Goal: Task Accomplishment & Management: Use online tool/utility

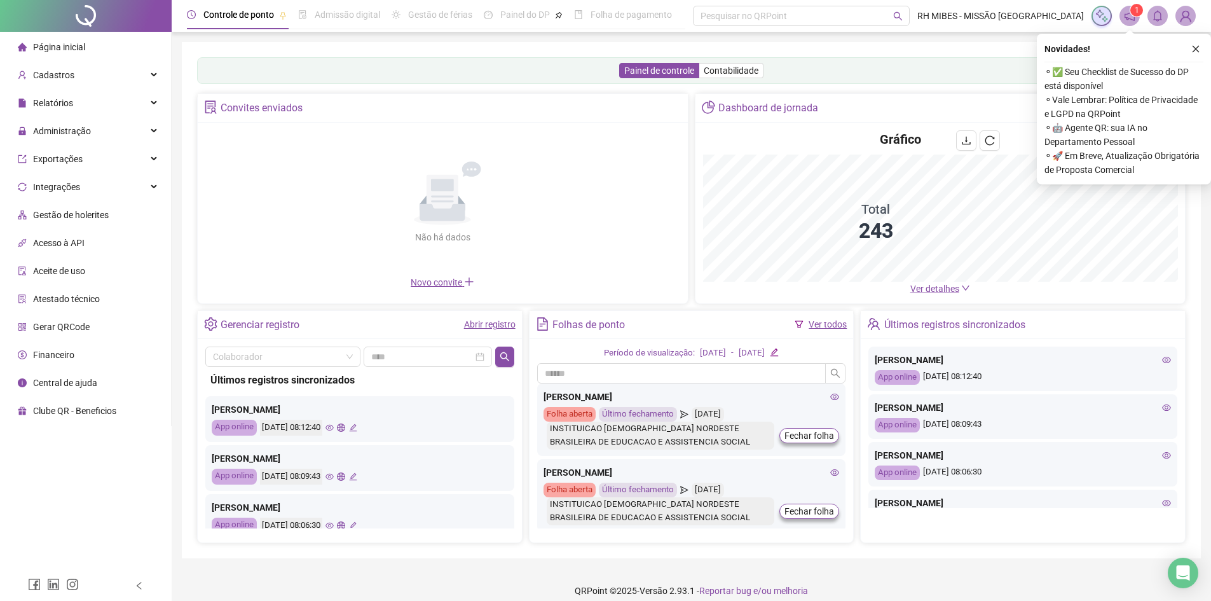
click at [91, 330] on li "Gerar QRCode" at bounding box center [86, 326] width 166 height 25
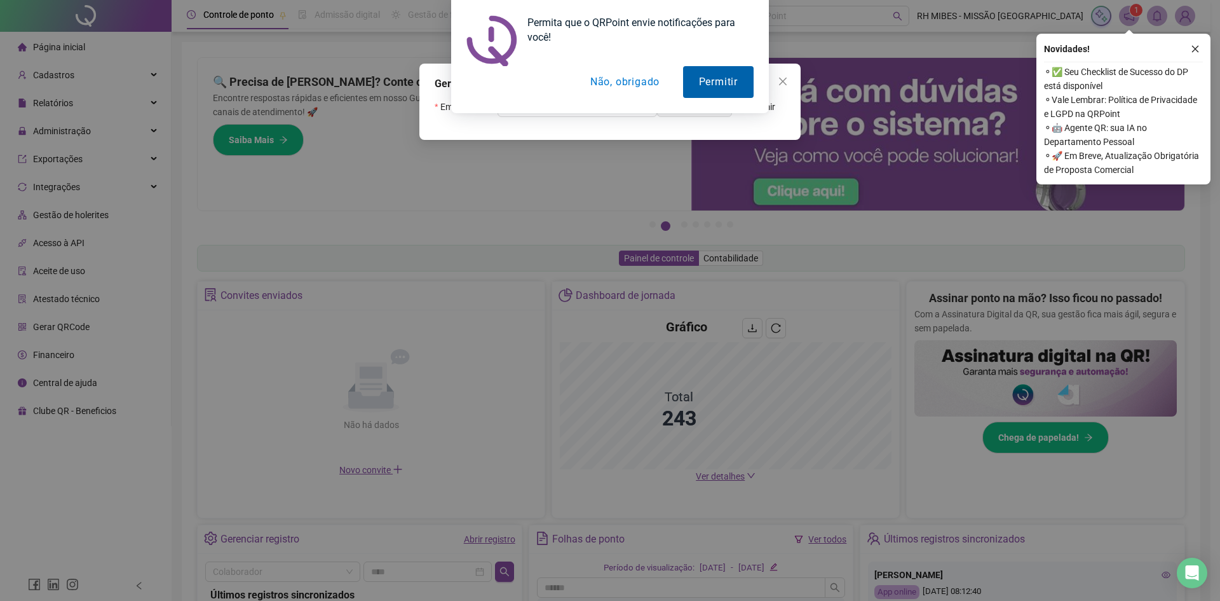
click at [718, 72] on button "Permitir" at bounding box center [718, 82] width 71 height 32
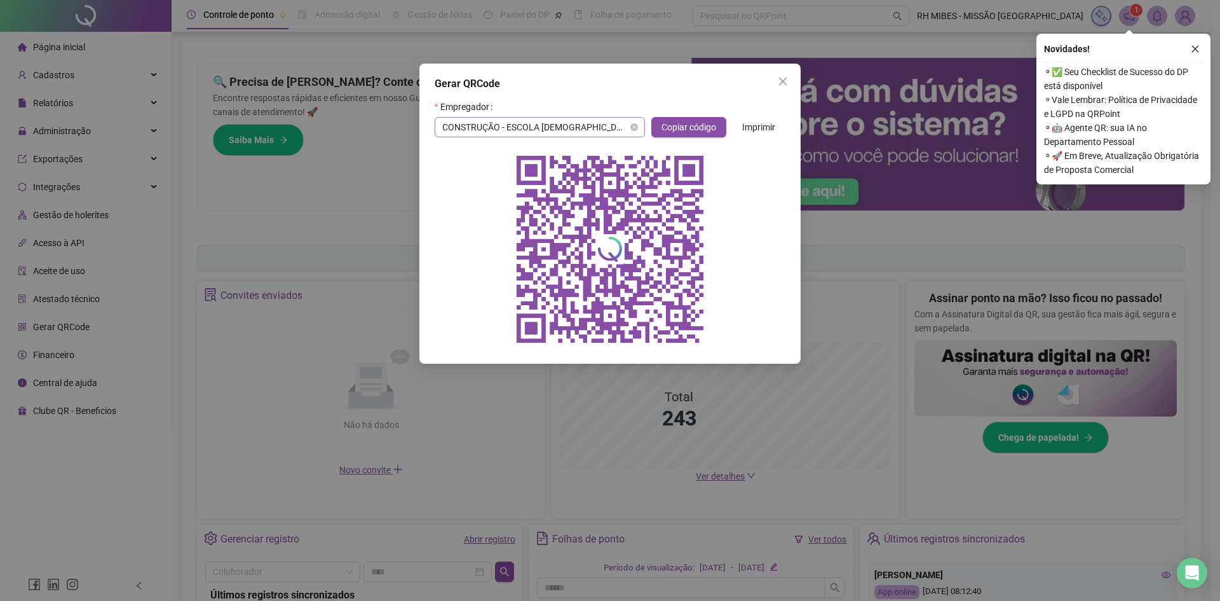
click at [618, 128] on span "CONSTRUÇÃO - ESCOLA [DEMOGRAPHIC_DATA] DE EUNAPOLIS" at bounding box center [539, 127] width 195 height 19
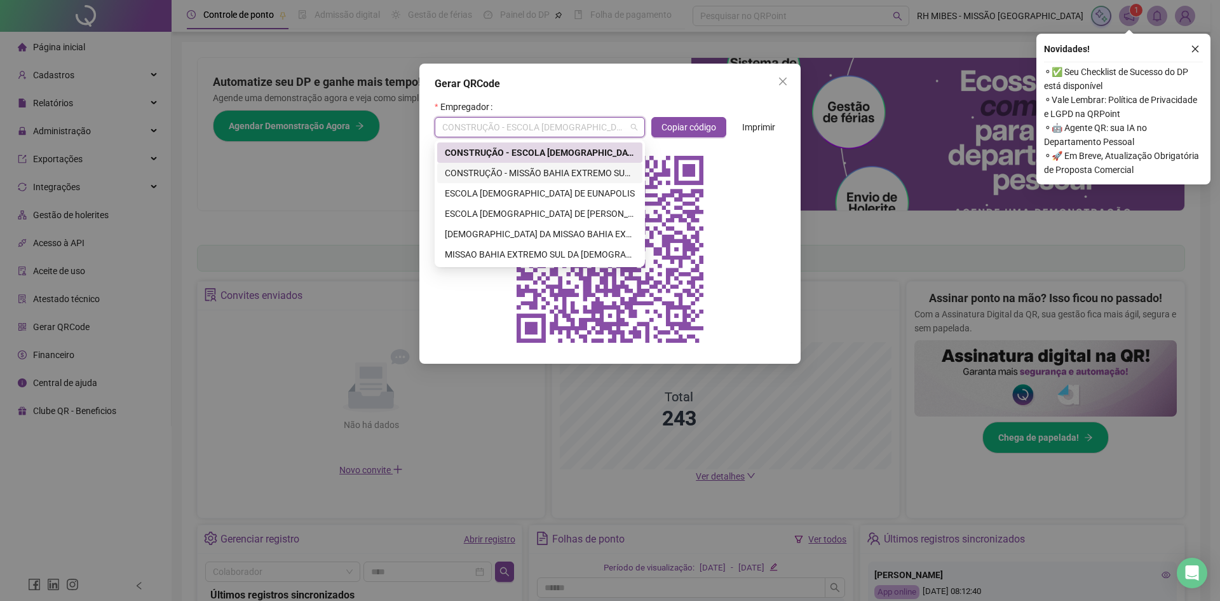
click at [578, 170] on div "CONSTRUÇÃO - MISSÃO BAHIA EXTREMO SUL DA [DEMOGRAPHIC_DATA] [DEMOGRAPHIC_DATA] …" at bounding box center [540, 173] width 190 height 14
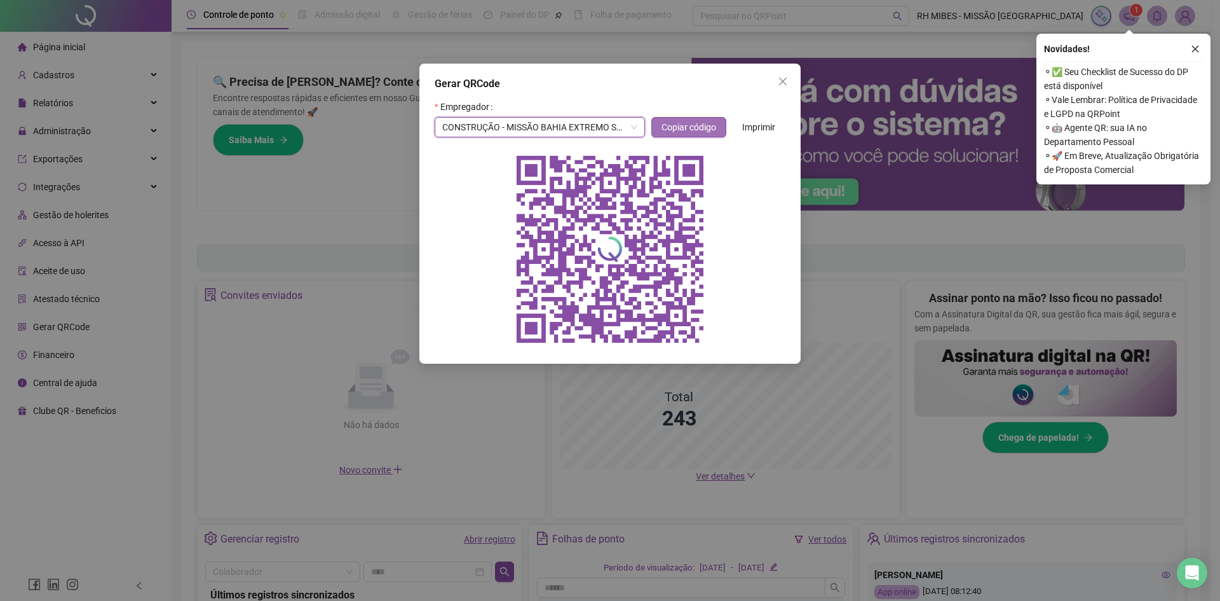
click at [695, 126] on span "Copiar código" at bounding box center [689, 127] width 55 height 14
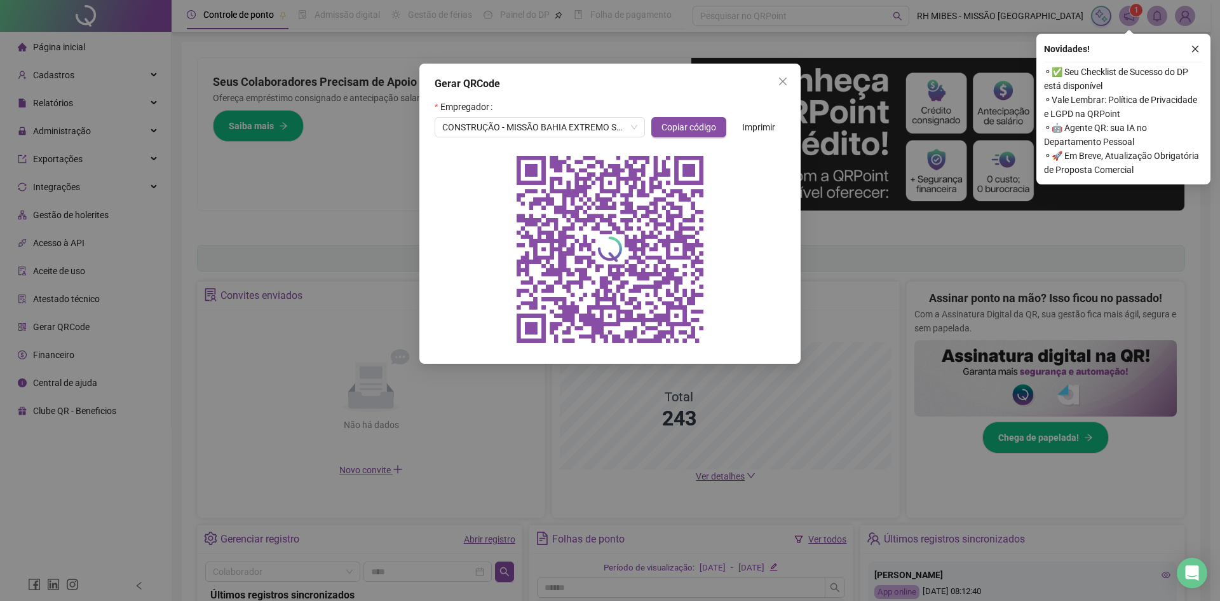
click at [371, 126] on div "Gerar QRCode Empregador CONSTRUÇÃO - MISSÃO BAHIA EXTREMO SUL DA [DEMOGRAPHIC_D…" at bounding box center [610, 300] width 1220 height 601
